Goal: Information Seeking & Learning: Learn about a topic

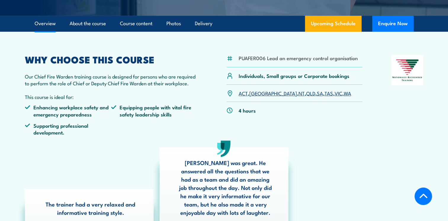
scroll to position [178, 0]
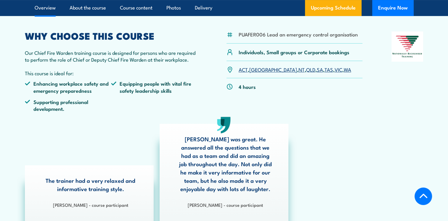
click at [256, 71] on link "NSW" at bounding box center [274, 69] width 48 height 7
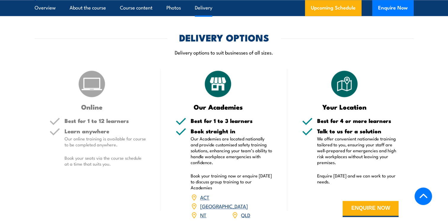
scroll to position [790, 0]
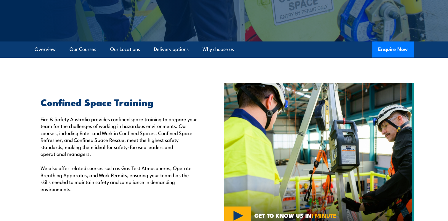
scroll to position [30, 0]
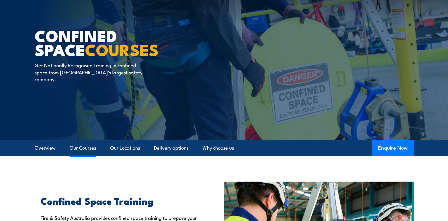
click at [72, 148] on link "Our Courses" at bounding box center [83, 148] width 27 height 16
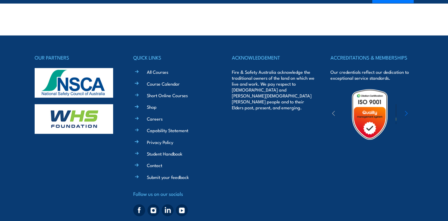
scroll to position [1605, 0]
